Goal: Transaction & Acquisition: Book appointment/travel/reservation

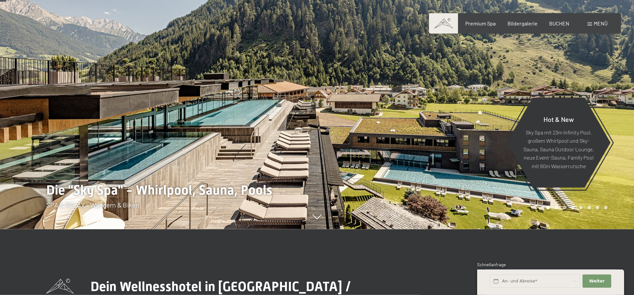
scroll to position [67, 0]
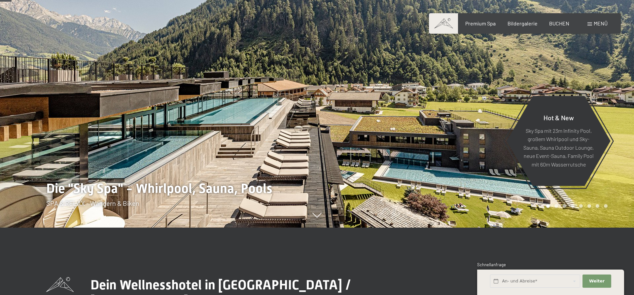
click at [318, 145] on div at bounding box center [475, 80] width 317 height 295
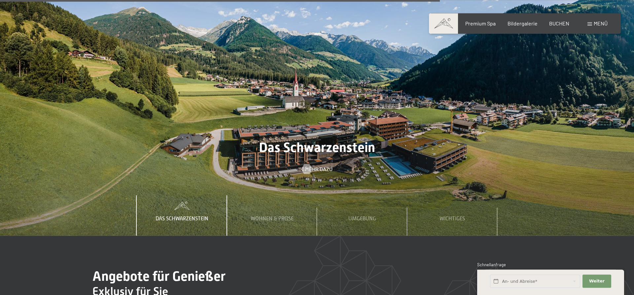
scroll to position [2359, 0]
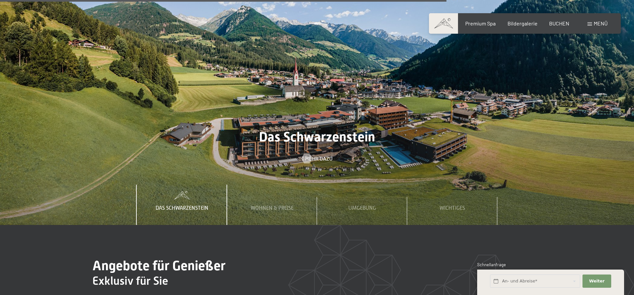
click at [190, 185] on div "Das Schwarzenstein" at bounding box center [182, 205] width 63 height 40
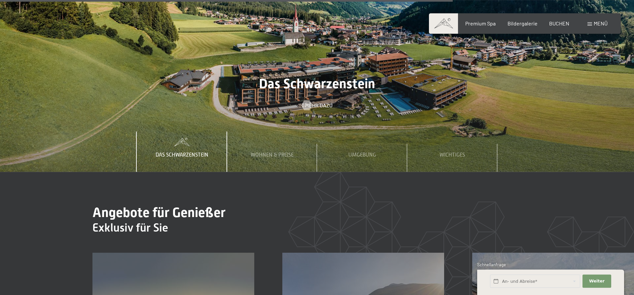
scroll to position [2393, 0]
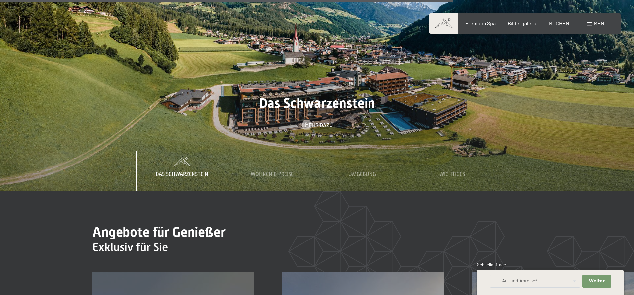
click at [181, 151] on div "Das Schwarzenstein" at bounding box center [182, 171] width 63 height 40
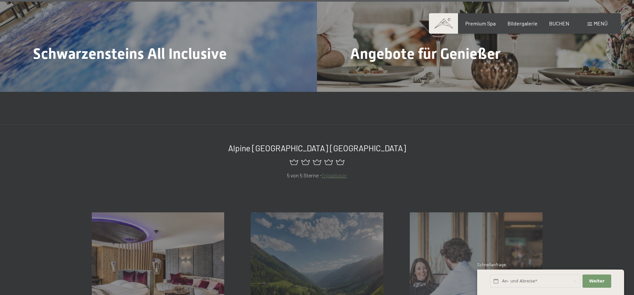
scroll to position [3202, 0]
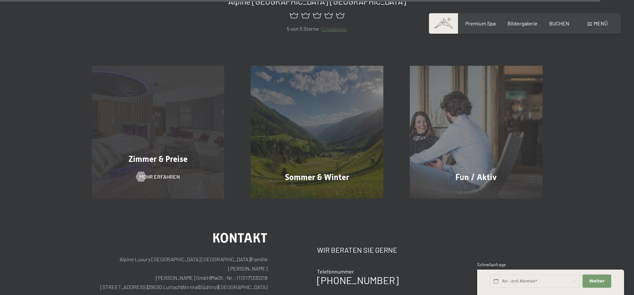
click at [160, 153] on div "Zimmer & Preise" at bounding box center [158, 159] width 159 height 12
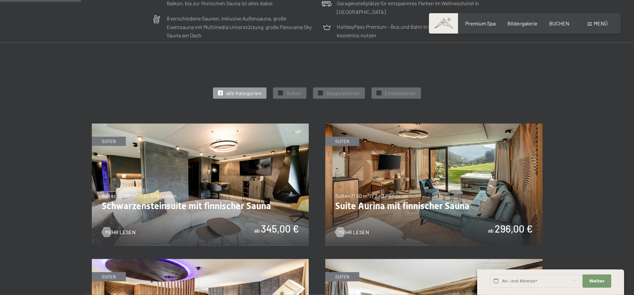
scroll to position [438, 0]
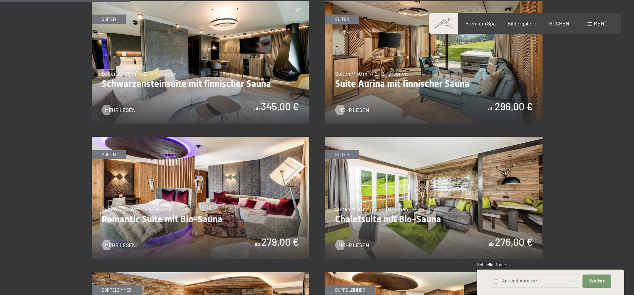
click at [476, 92] on img at bounding box center [433, 62] width 217 height 122
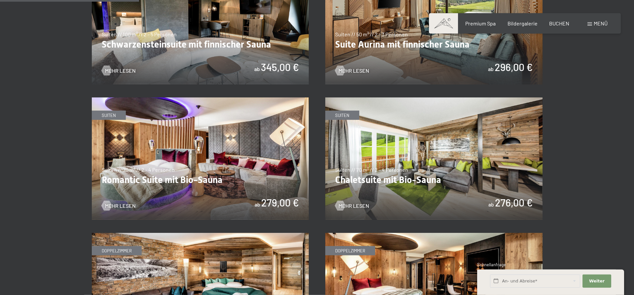
scroll to position [506, 0]
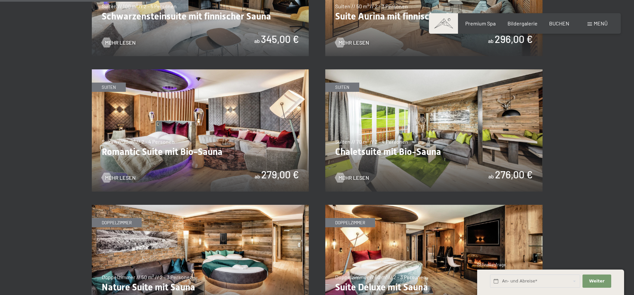
click at [174, 136] on img at bounding box center [200, 130] width 217 height 122
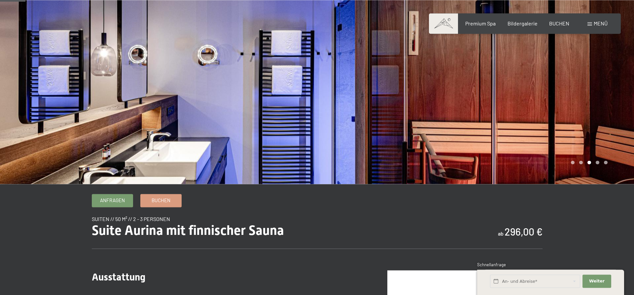
scroll to position [34, 0]
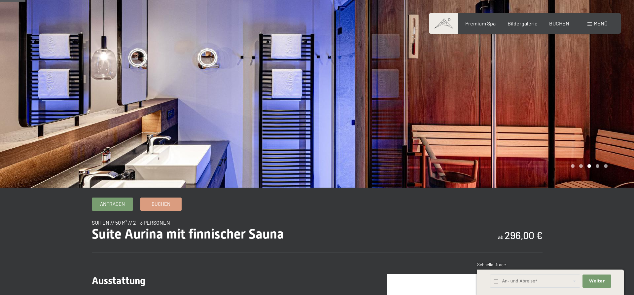
click at [607, 135] on div at bounding box center [475, 76] width 317 height 221
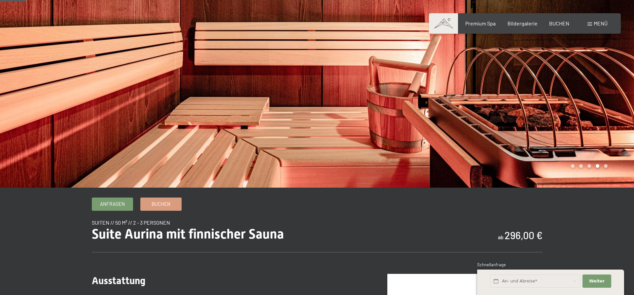
click at [607, 135] on div at bounding box center [475, 76] width 317 height 221
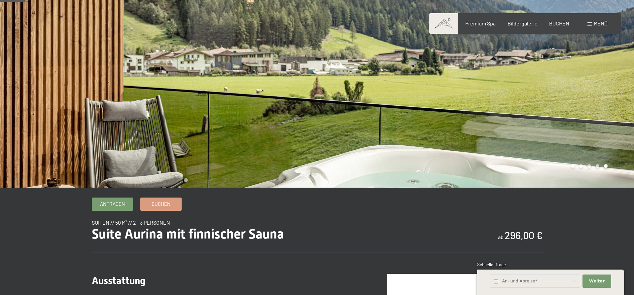
click at [607, 135] on div at bounding box center [475, 76] width 317 height 221
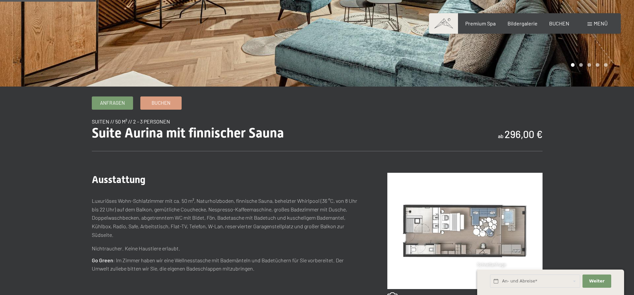
scroll to position [0, 0]
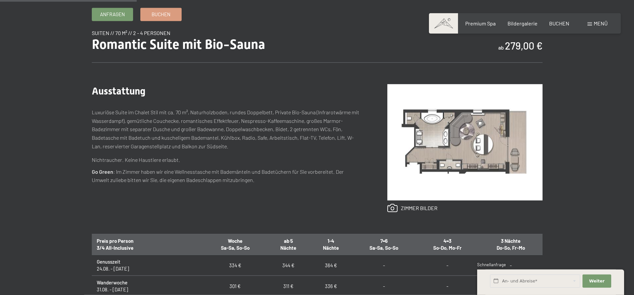
scroll to position [236, 0]
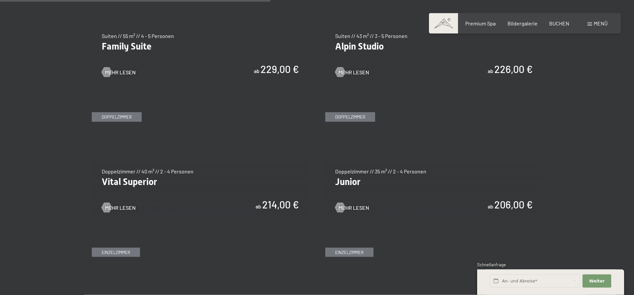
scroll to position [910, 0]
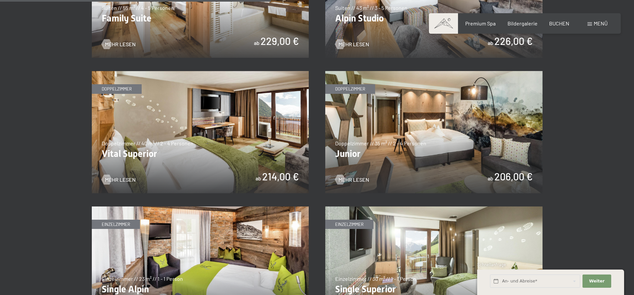
click at [219, 146] on img at bounding box center [200, 132] width 217 height 122
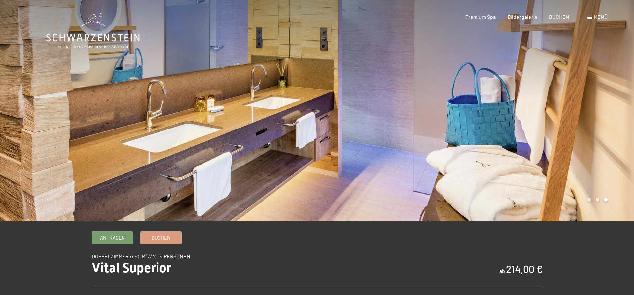
click at [69, 191] on div at bounding box center [158, 110] width 317 height 221
